Goal: Find specific page/section: Find specific page/section

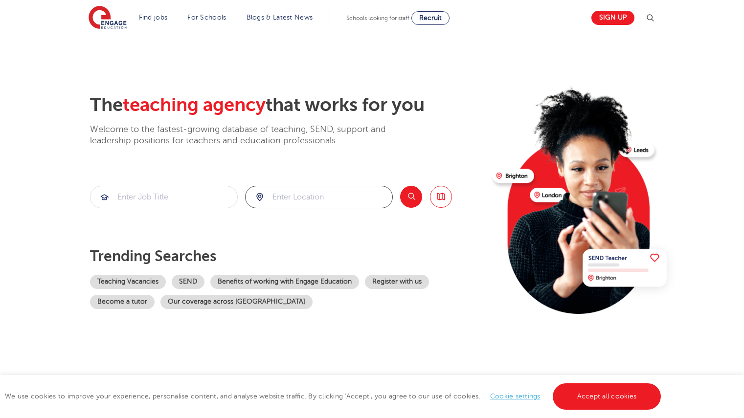
click at [275, 189] on input "search" at bounding box center [318, 197] width 147 height 22
type input "[GEOGRAPHIC_DATA]"
click button "Submit" at bounding box center [0, 0] width 0 height 0
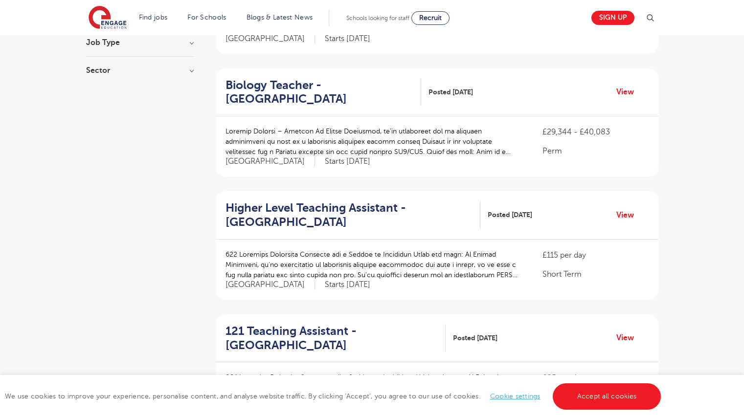
scroll to position [201, 0]
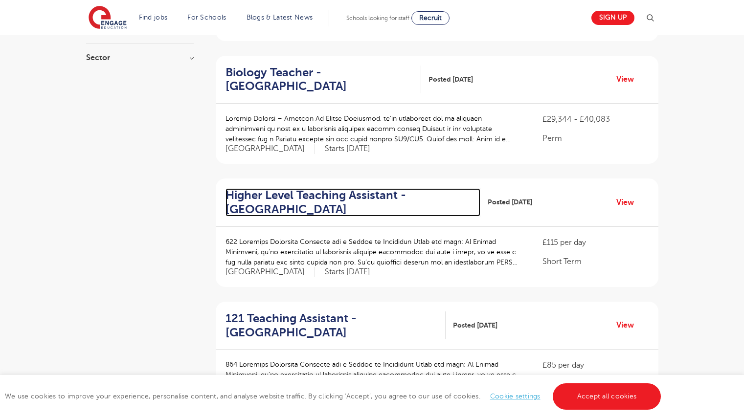
click at [271, 188] on h2 "Higher Level Teaching Assistant - [GEOGRAPHIC_DATA]" at bounding box center [348, 202] width 247 height 28
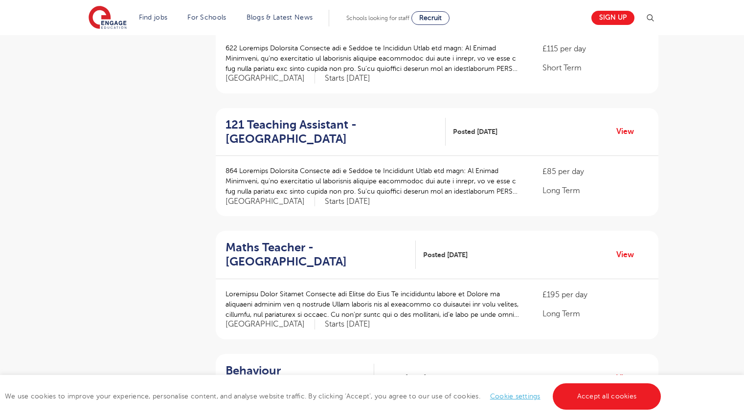
scroll to position [395, 0]
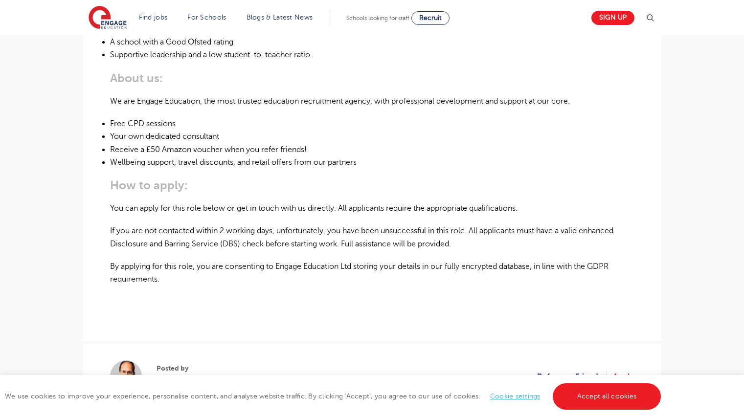
scroll to position [574, 0]
